Goal: Complete application form: Complete application form

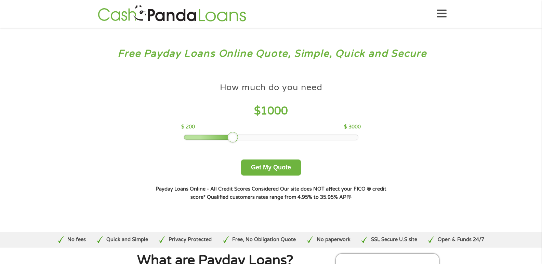
click at [235, 137] on div at bounding box center [232, 137] width 11 height 11
click at [270, 167] on button "Get My Quote" at bounding box center [271, 168] width 60 height 16
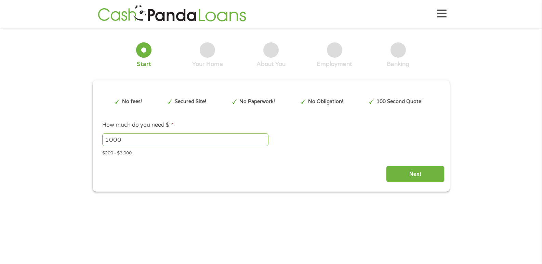
type input "Cj0KCQjw9JLHBhC-ARIsAK4PhcqQwFkilSSkWZpLnKC1puEN46lVaRYbg7s-co6WmAz0jhkY8I42QQE…"
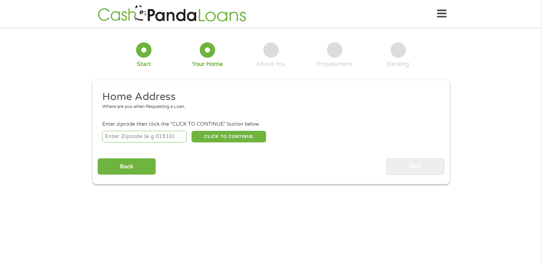
click at [142, 136] on input "number" at bounding box center [144, 137] width 84 height 12
type input "30004"
select select "Georgia"
click at [230, 136] on button "CLICK TO CONTINUE" at bounding box center [228, 137] width 74 height 12
type input "30004"
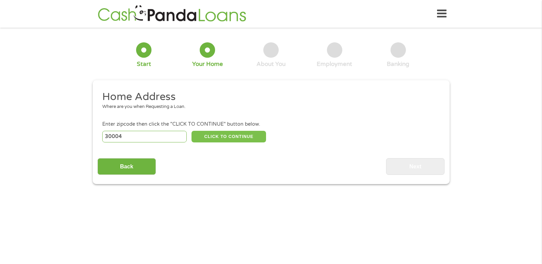
type input "Alpharetta"
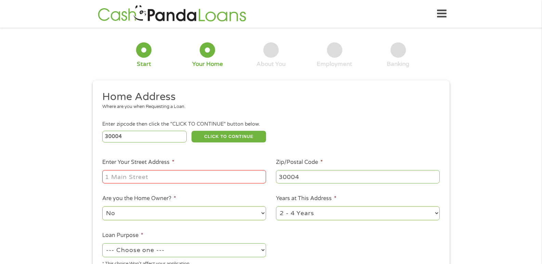
click at [132, 174] on input "Enter Your Street Address *" at bounding box center [184, 176] width 164 height 13
type input "5090 Breezewood Circle"
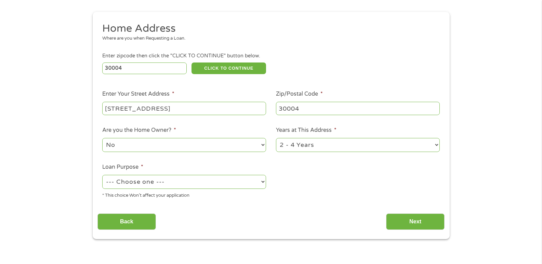
click at [258, 182] on select "--- Choose one --- Pay Bills Debt Consolidation Home Improvement Major Purchase…" at bounding box center [184, 182] width 164 height 14
select select "other"
click at [102, 175] on select "--- Choose one --- Pay Bills Debt Consolidation Home Improvement Major Purchase…" at bounding box center [184, 182] width 164 height 14
click at [405, 221] on input "Next" at bounding box center [415, 222] width 58 height 17
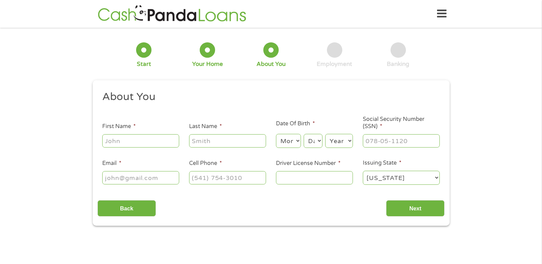
scroll to position [3, 3]
click at [137, 142] on input "First Name *" at bounding box center [140, 140] width 77 height 13
type input "Vincent"
type input "McCant"
type input "vincent.mccant@yahoo.com"
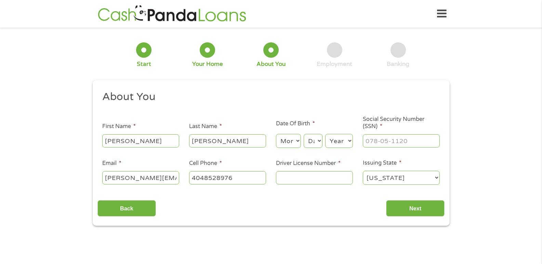
type input "(404) 852-8976"
click at [298, 140] on select "Month 1 2 3 4 5 6 7 8 9 10 11 12" at bounding box center [288, 141] width 25 height 14
select select "11"
click at [276, 134] on select "Month 1 2 3 4 5 6 7 8 9 10 11 12" at bounding box center [288, 141] width 25 height 14
click at [320, 142] on select "Day 1 2 3 4 5 6 7 8 9 10 11 12 13 14 15 16 17 18 19 20 21 22 23 24 25 26 27 28 …" at bounding box center [312, 141] width 18 height 14
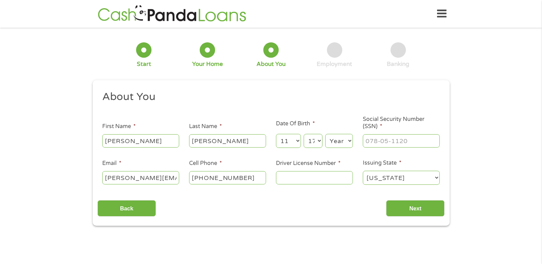
click at [303, 134] on select "Day 1 2 3 4 5 6 7 8 9 10 11 12 13 14 15 16 17 18 19 20 21 22 23 24 25 26 27 28 …" at bounding box center [312, 141] width 18 height 14
click at [320, 140] on select "Day 1 2 3 4 5 6 7 8 9 10 11 12 13 14 15 16 17 18 19 20 21 22 23 24 25 26 27 28 …" at bounding box center [312, 141] width 18 height 14
select select "16"
click at [303, 134] on select "Day 1 2 3 4 5 6 7 8 9 10 11 12 13 14 15 16 17 18 19 20 21 22 23 24 25 26 27 28 …" at bounding box center [312, 141] width 18 height 14
click at [348, 142] on select "Year 2007 2006 2005 2004 2003 2002 2001 2000 1999 1998 1997 1996 1995 1994 1993…" at bounding box center [339, 141] width 28 height 14
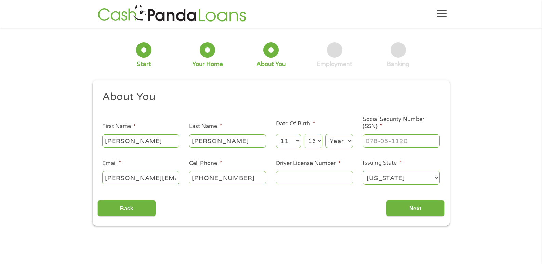
select select "1969"
click at [325, 134] on select "Year 2007 2006 2005 2004 2003 2002 2001 2000 1999 1998 1997 1996 1995 1994 1993…" at bounding box center [339, 141] width 28 height 14
click at [396, 140] on input "___-__-____" at bounding box center [401, 140] width 77 height 13
type input "252-06-2082"
click at [301, 177] on input "Driver License Number *" at bounding box center [314, 177] width 77 height 13
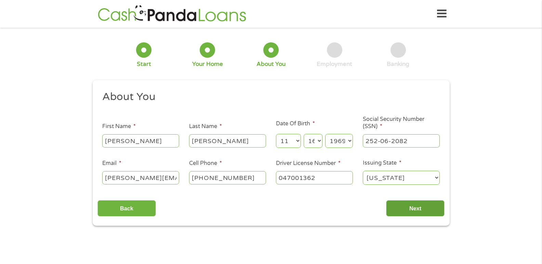
type input "047001362"
click at [417, 207] on input "Next" at bounding box center [415, 208] width 58 height 17
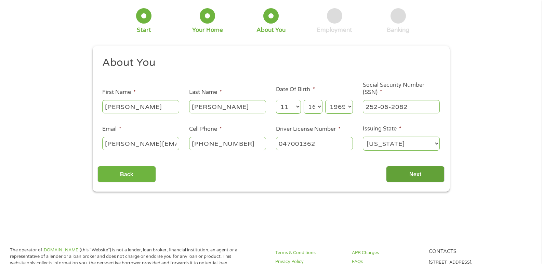
scroll to position [68, 0]
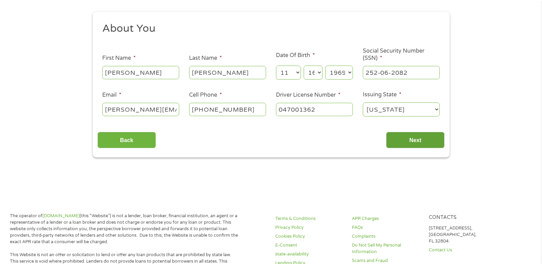
click at [421, 137] on input "Next" at bounding box center [415, 140] width 58 height 17
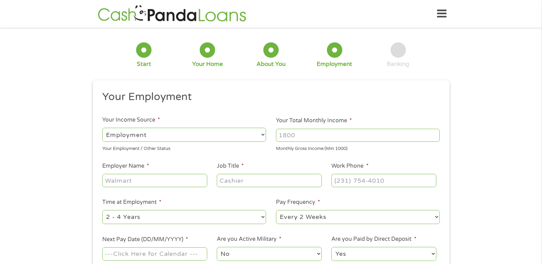
scroll to position [3, 3]
click at [208, 135] on select "--- Choose one --- Employment Self Employed Benefits" at bounding box center [184, 135] width 164 height 14
click at [328, 139] on input "Your Total Monthly Income *" at bounding box center [358, 135] width 164 height 13
drag, startPoint x: 305, startPoint y: 138, endPoint x: 263, endPoint y: 132, distance: 42.7
click at [263, 132] on ul "Your Employment Your Income Source * --- Choose one --- Employment Self Employe…" at bounding box center [270, 178] width 347 height 177
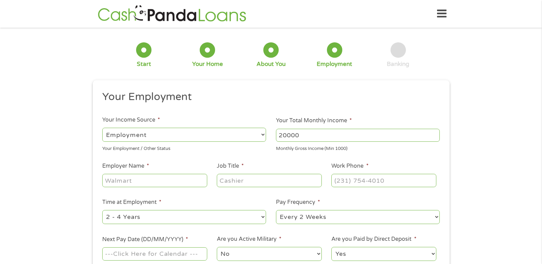
type input "20000"
click at [154, 176] on input "Employer Name *" at bounding box center [154, 180] width 105 height 13
type input "Los Alamos National Laboratory"
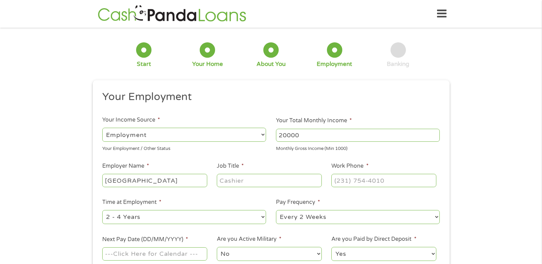
click at [232, 178] on input "Job Title *" at bounding box center [269, 180] width 105 height 13
type input "IT Director"
type input "(___) ___-____"
click at [364, 182] on input "(___) ___-____" at bounding box center [383, 180] width 105 height 13
click at [264, 217] on select "--- Choose one --- 1 Year or less 1 - 2 Years 2 - 4 Years Over 4 Years" at bounding box center [184, 217] width 164 height 14
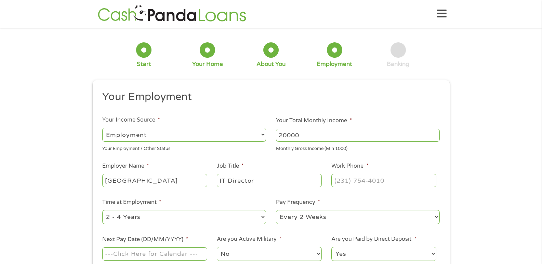
select select "12months"
click at [102, 210] on select "--- Choose one --- 1 Year or less 1 - 2 Years 2 - 4 Years Over 4 Years" at bounding box center [184, 217] width 164 height 14
click at [364, 180] on input "(___) ___-____" at bounding box center [383, 180] width 105 height 13
type input "(404) 852-8976"
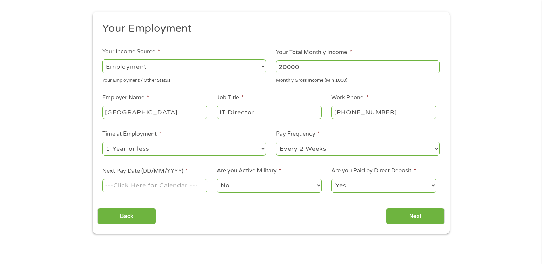
scroll to position [102, 0]
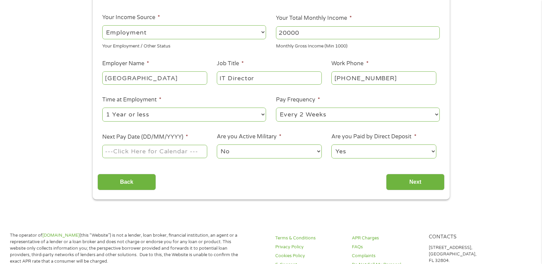
click at [178, 152] on input "Next Pay Date (DD/MM/YYYY) *" at bounding box center [154, 151] width 105 height 13
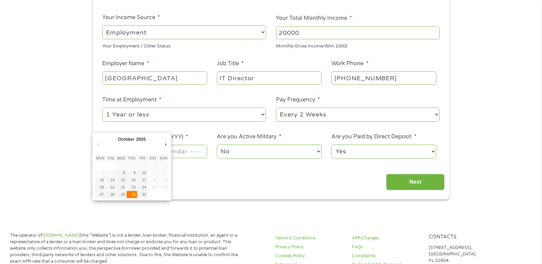
type input "30/10/2025"
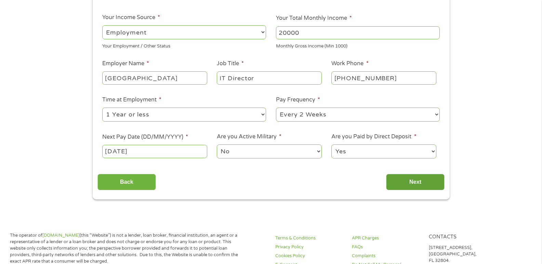
click at [407, 182] on input "Next" at bounding box center [415, 182] width 58 height 17
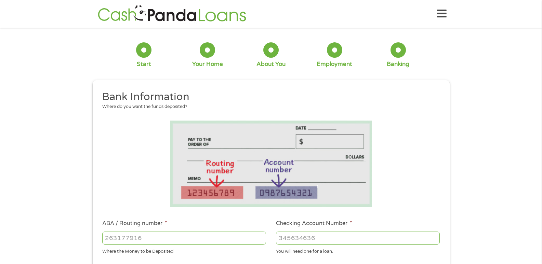
scroll to position [68, 0]
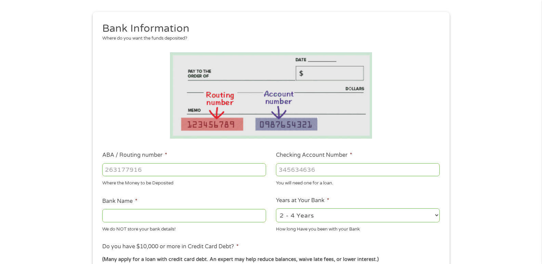
click at [172, 168] on input "ABA / Routing number *" at bounding box center [184, 169] width 164 height 13
type input "061092387"
type input "JP MORGAN CHASE BANK NA"
type input "061092387"
click at [300, 173] on input "Checking Account Number *" at bounding box center [358, 169] width 164 height 13
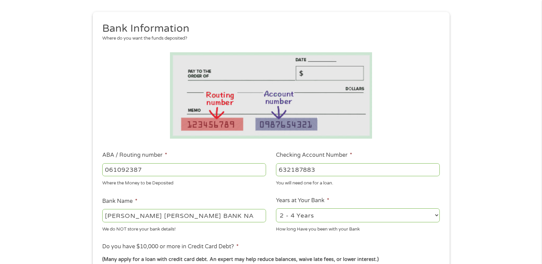
scroll to position [137, 0]
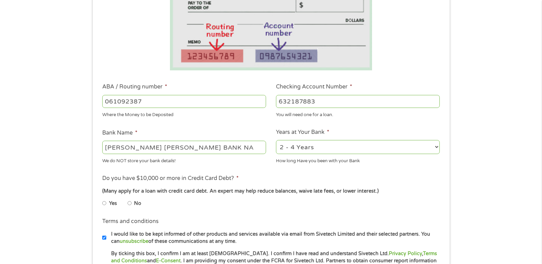
type input "632187883"
click at [130, 201] on input "No" at bounding box center [129, 203] width 4 height 11
radio input "true"
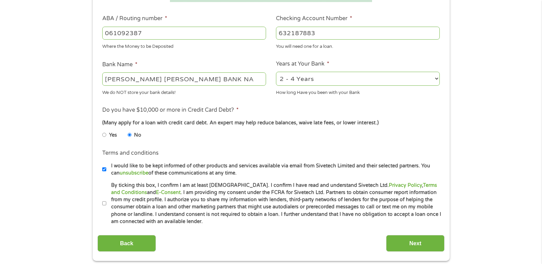
scroll to position [239, 0]
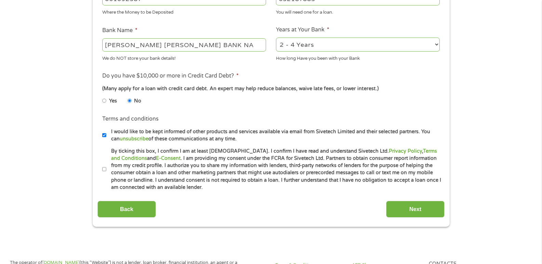
click at [104, 168] on input "By ticking this box, I confirm I am at least 18 years old. I confirm I have rea…" at bounding box center [104, 169] width 4 height 11
checkbox input "true"
click at [410, 208] on input "Next" at bounding box center [415, 209] width 58 height 17
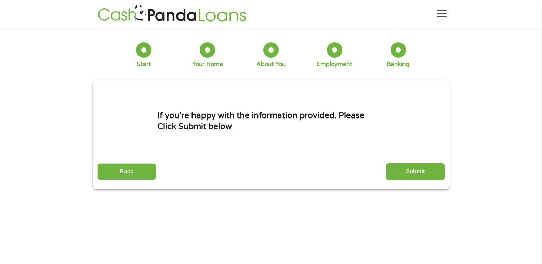
scroll to position [3, 3]
click at [423, 168] on input "Submit" at bounding box center [415, 171] width 58 height 17
